Goal: Connect with others: Connect with other users

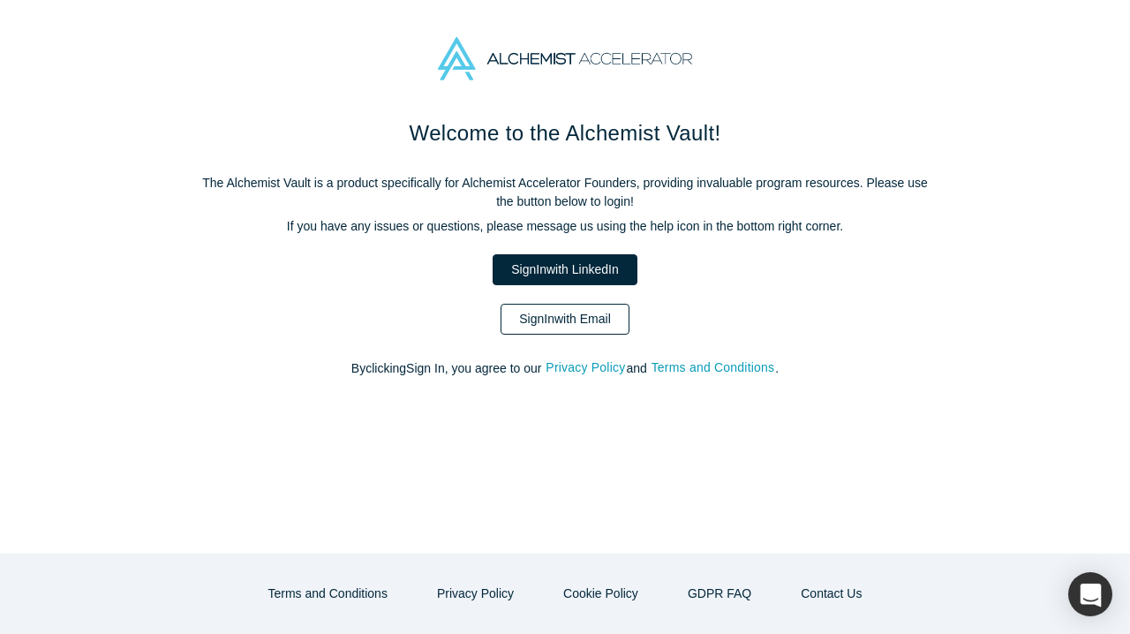
click at [548, 311] on link "Sign In with Email" at bounding box center [565, 319] width 129 height 31
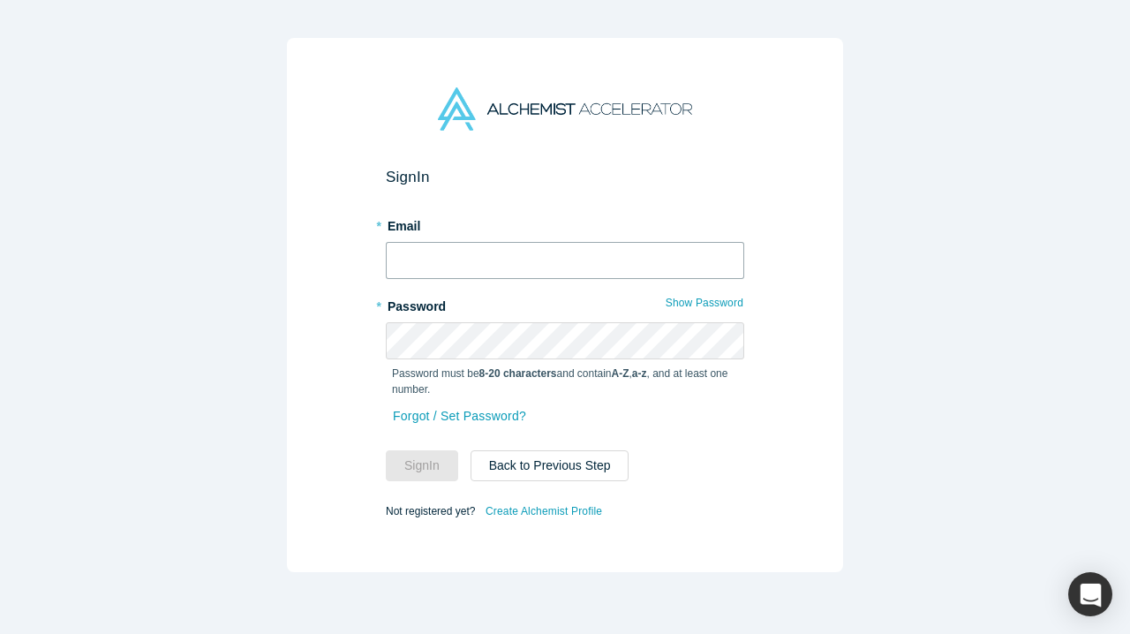
type input "[PERSON_NAME][EMAIL_ADDRESS][PERSON_NAME][DOMAIN_NAME]"
click at [422, 465] on button "Sign In" at bounding box center [422, 465] width 72 height 31
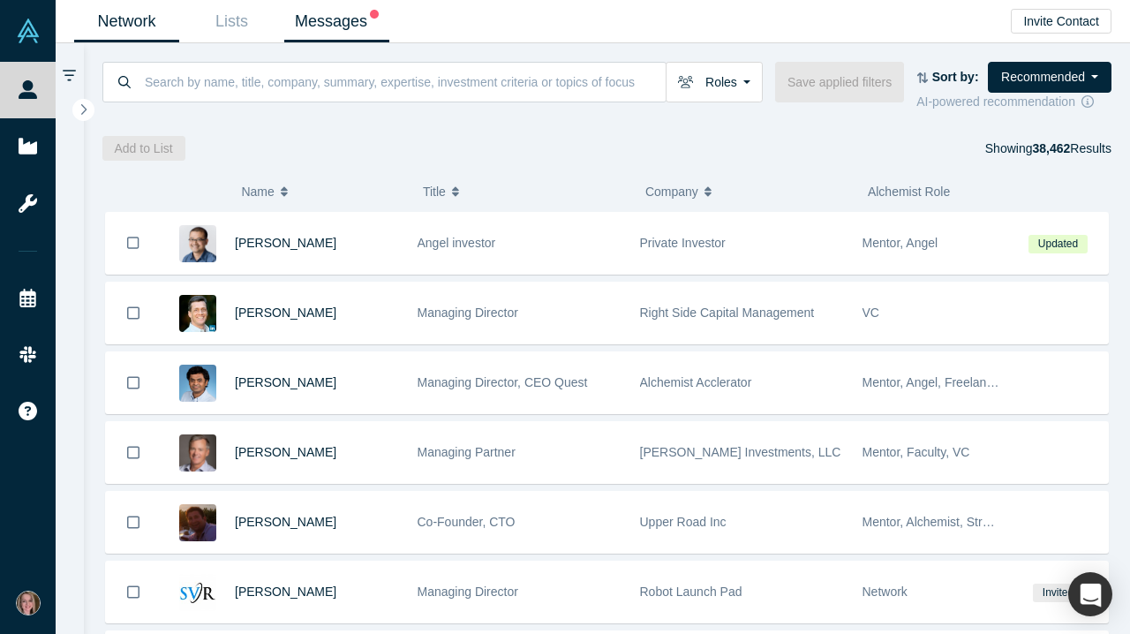
click at [343, 29] on link "Messages" at bounding box center [336, 22] width 105 height 42
